Goal: Check status: Check status

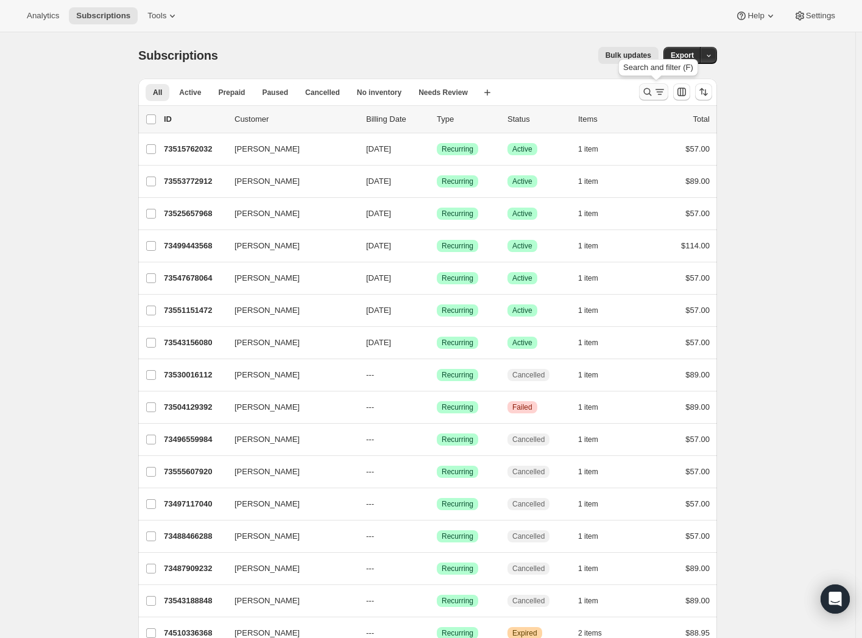
click at [648, 91] on icon "Search and filter results" at bounding box center [647, 92] width 12 height 12
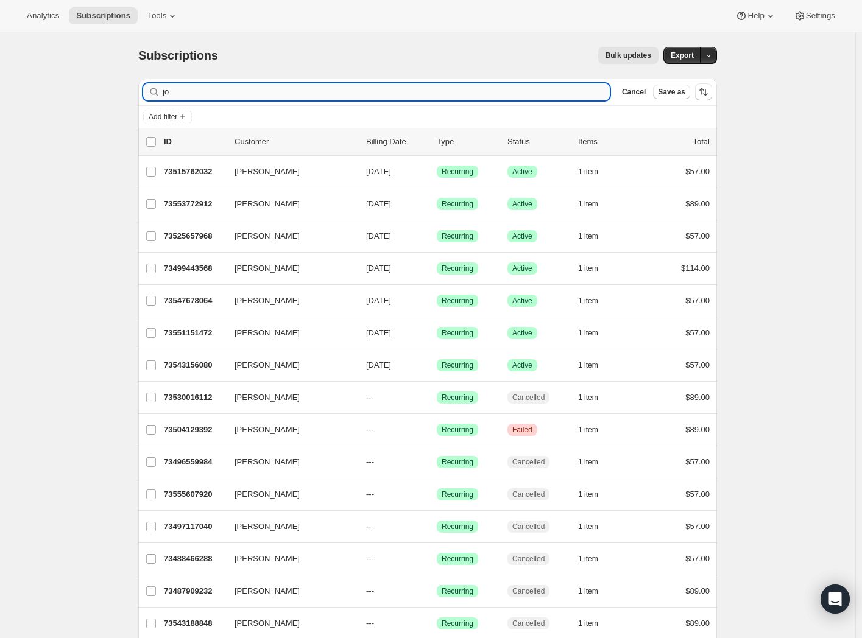
type input "j"
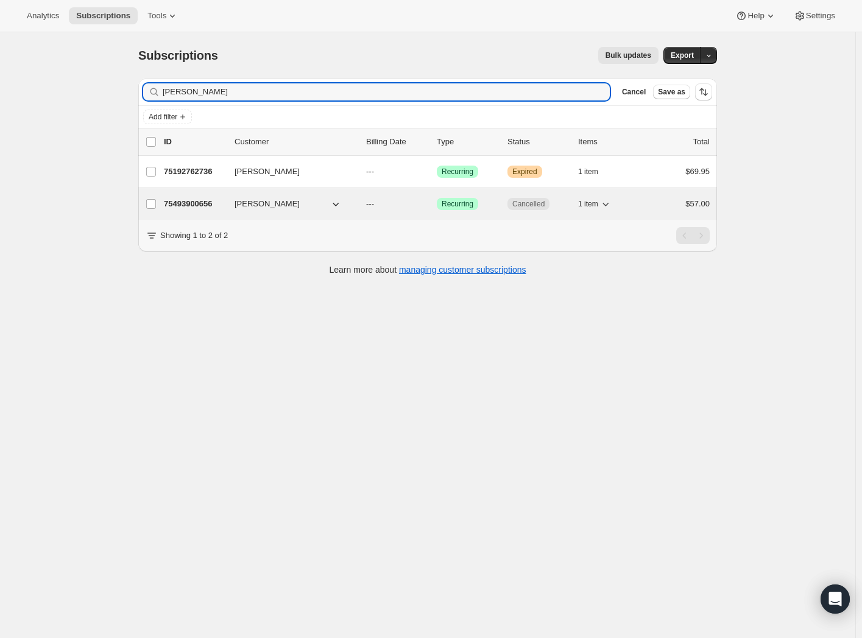
type input "[PERSON_NAME]"
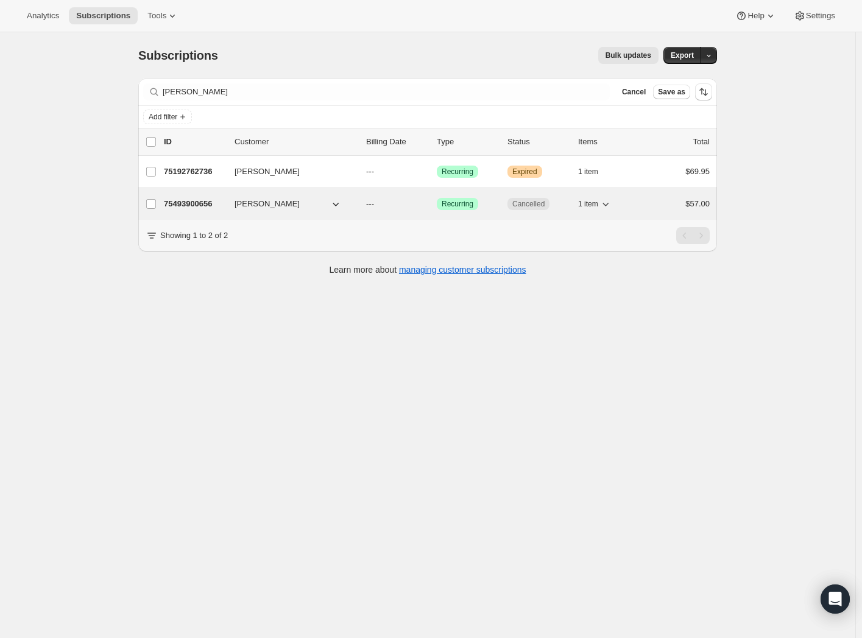
click at [188, 204] on p "75493900656" at bounding box center [194, 204] width 61 height 12
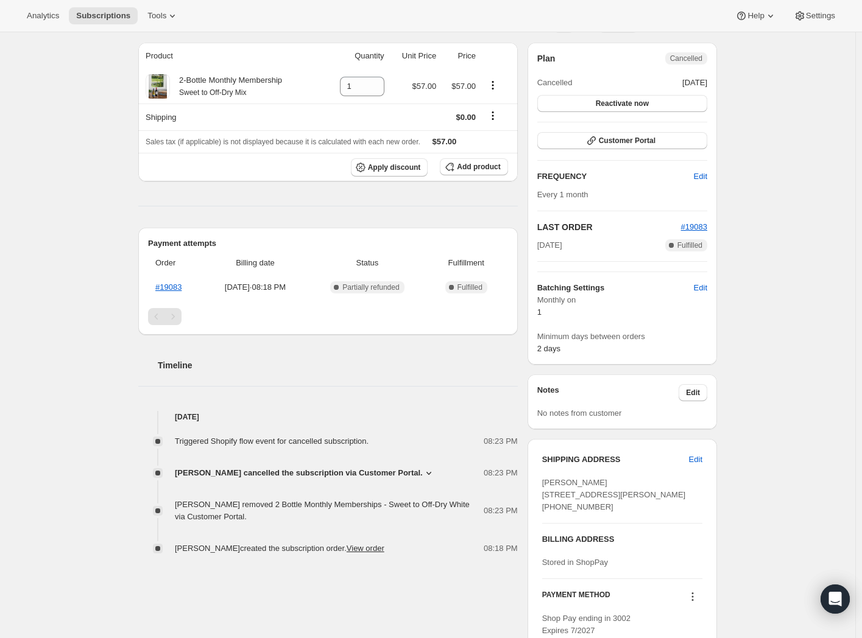
scroll to position [57, 0]
